Goal: Information Seeking & Learning: Learn about a topic

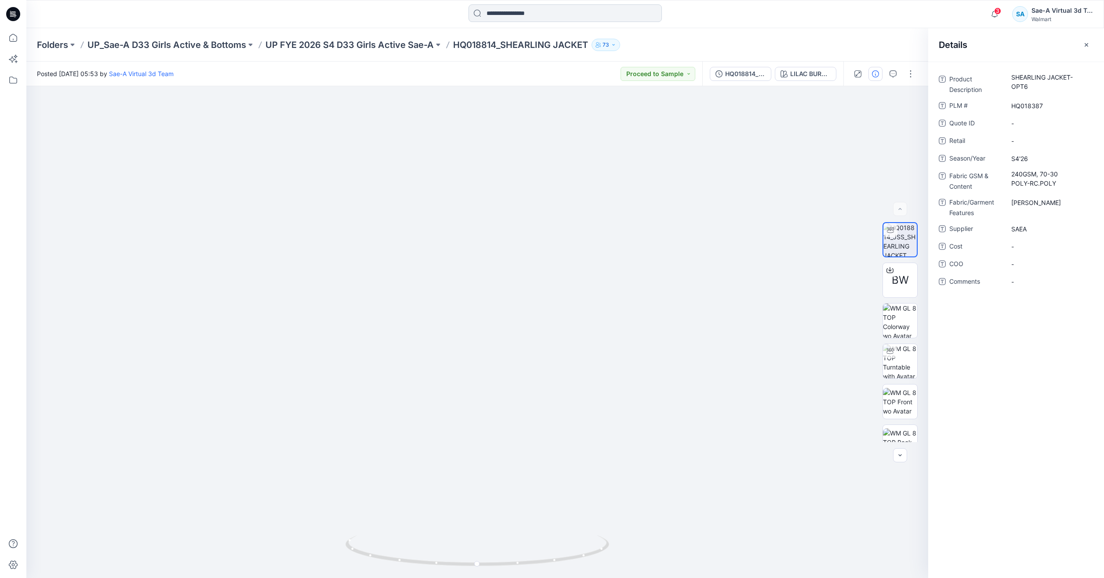
click at [513, 20] on input at bounding box center [565, 13] width 193 height 18
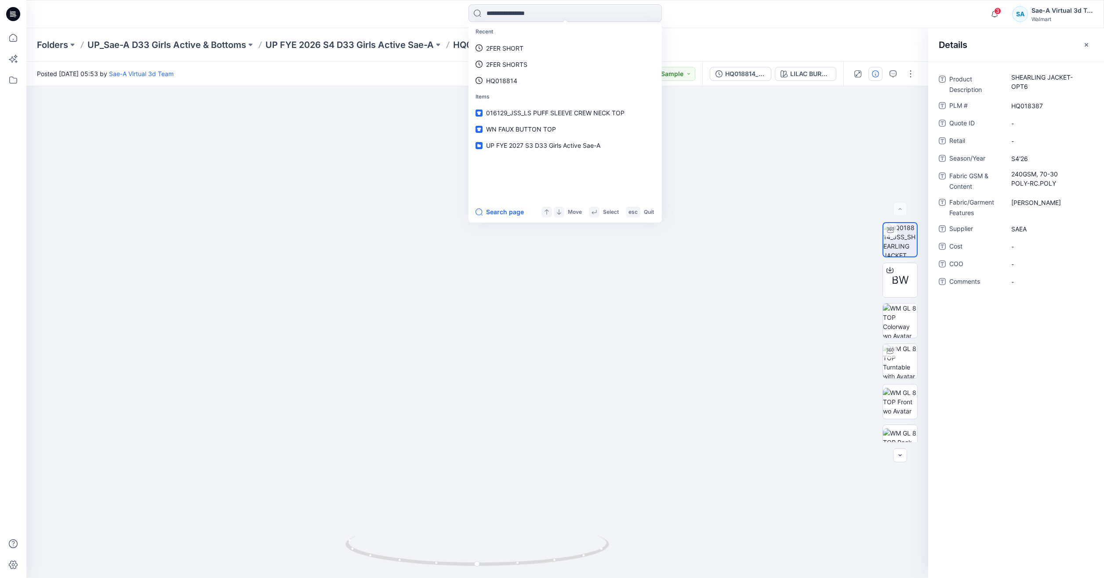
type input "*"
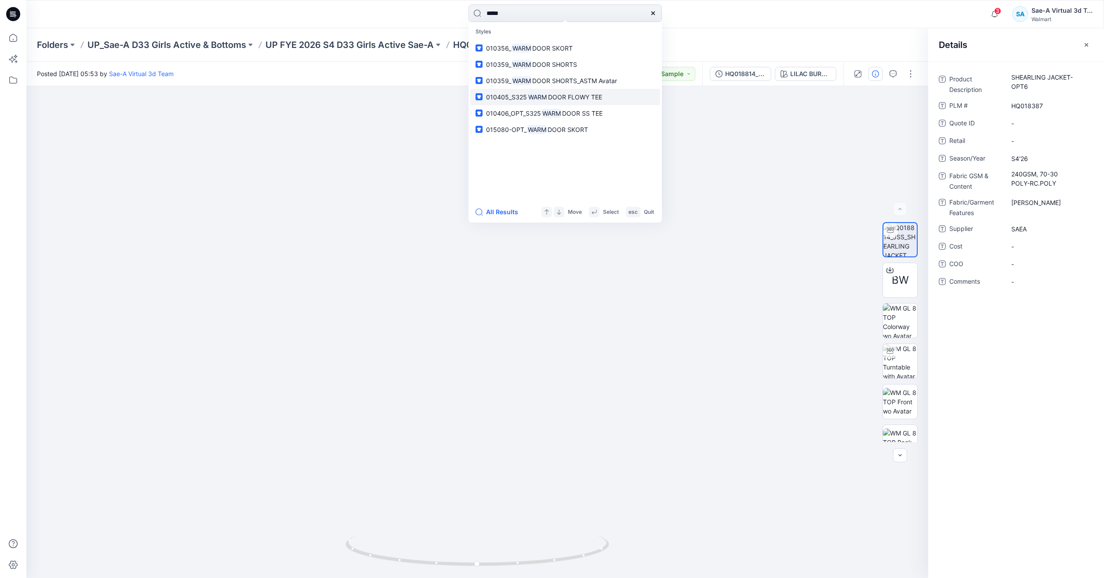
type input "****"
click at [586, 91] on link "010405_S325 WARM DOOR FLOWY TEE" at bounding box center [565, 97] width 190 height 16
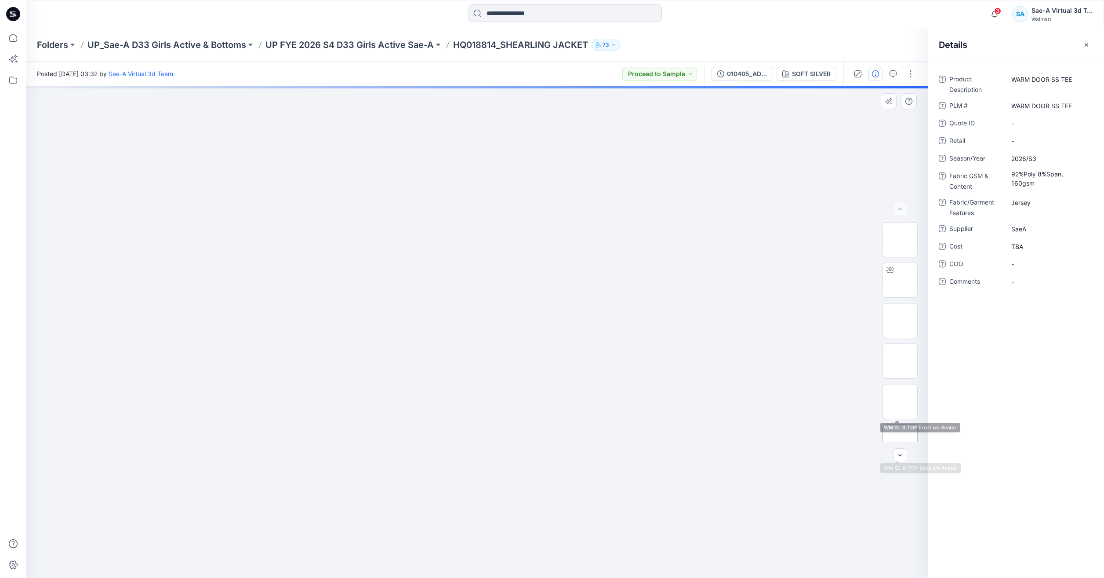
click at [900, 442] on img at bounding box center [900, 442] width 0 height 0
click at [900, 280] on img at bounding box center [900, 280] width 0 height 0
drag, startPoint x: 557, startPoint y: 558, endPoint x: 467, endPoint y: 541, distance: 91.8
click at [467, 541] on icon at bounding box center [479, 551] width 266 height 33
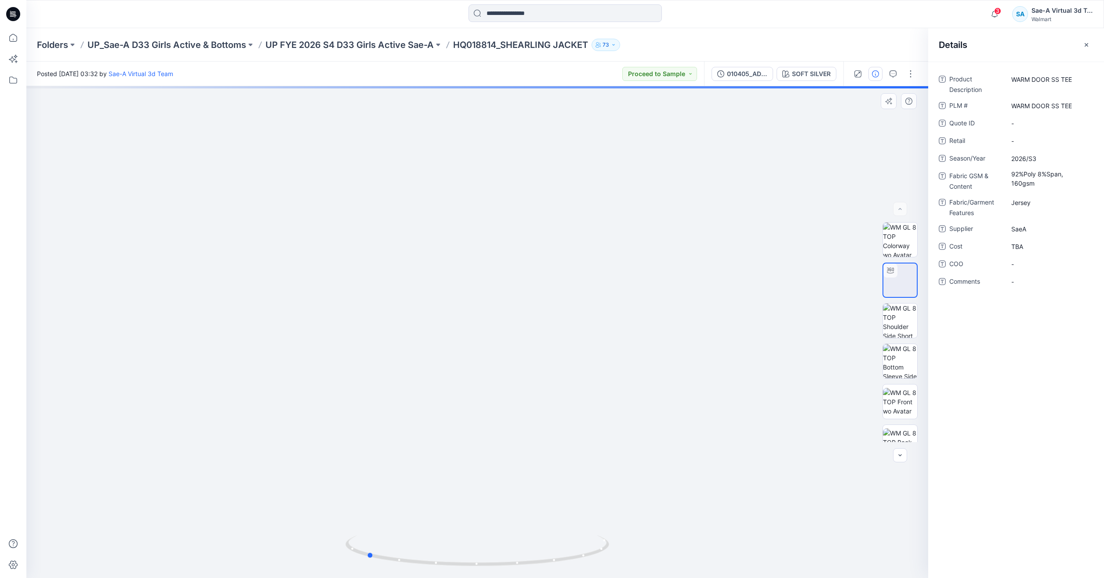
drag, startPoint x: 498, startPoint y: 568, endPoint x: 512, endPoint y: 572, distance: 14.2
click at [512, 572] on div at bounding box center [477, 331] width 902 height 491
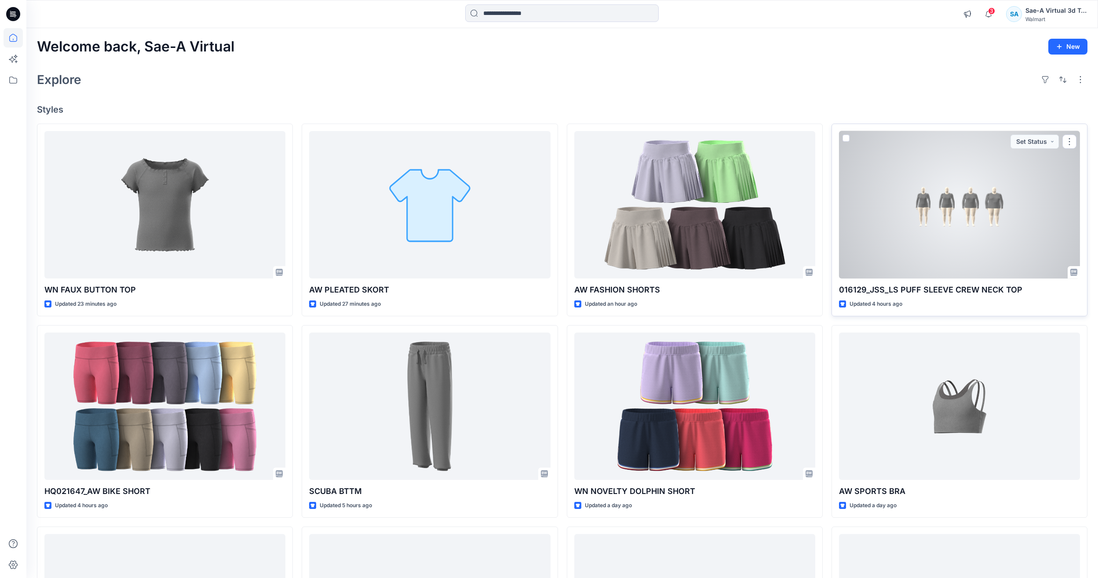
click at [963, 228] on div at bounding box center [959, 204] width 241 height 147
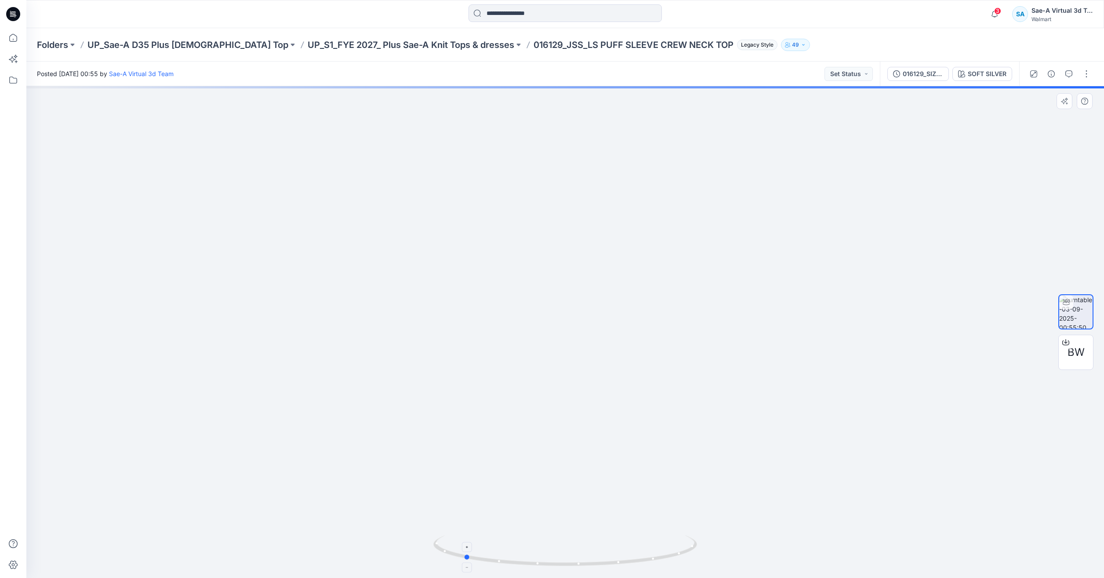
drag, startPoint x: 636, startPoint y: 558, endPoint x: 557, endPoint y: 553, distance: 79.3
click at [557, 553] on icon at bounding box center [566, 551] width 266 height 33
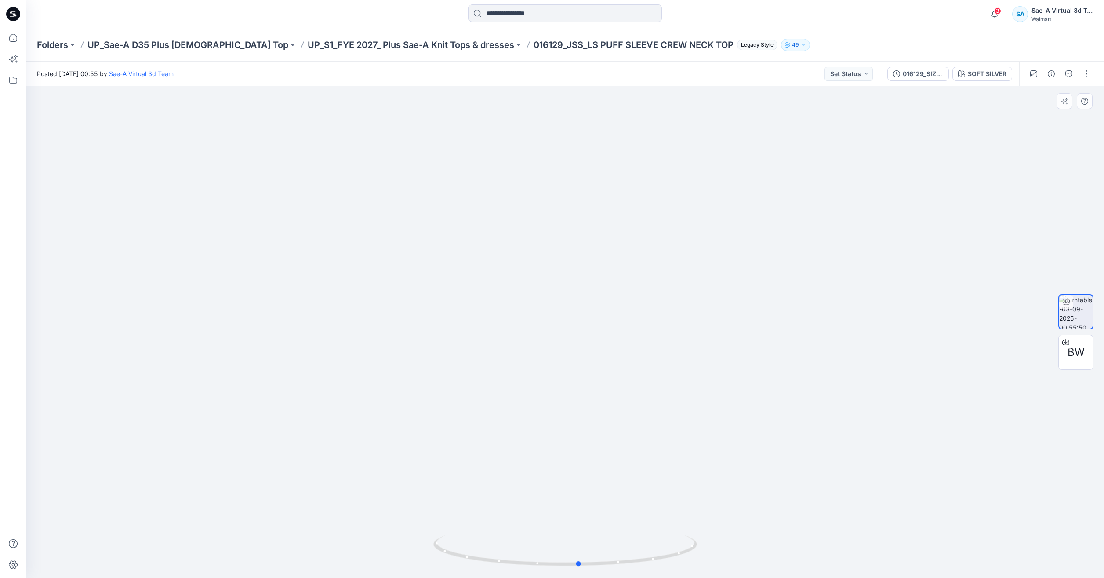
drag, startPoint x: 622, startPoint y: 559, endPoint x: 486, endPoint y: 533, distance: 138.8
click at [486, 533] on div at bounding box center [565, 331] width 1078 height 491
click at [486, 533] on img at bounding box center [565, 242] width 850 height 671
